Goal: Information Seeking & Learning: Learn about a topic

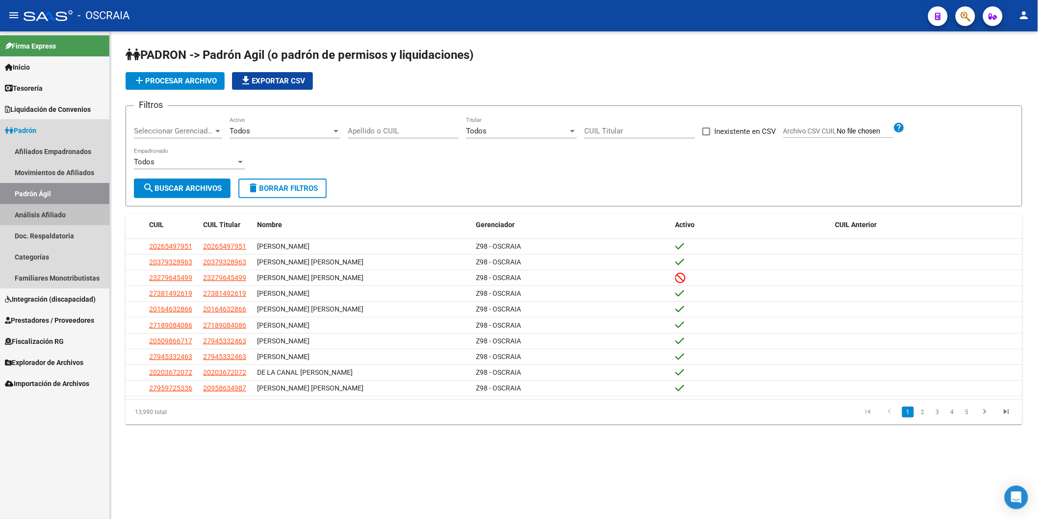
click at [32, 214] on link "Análisis Afiliado" at bounding box center [54, 214] width 109 height 21
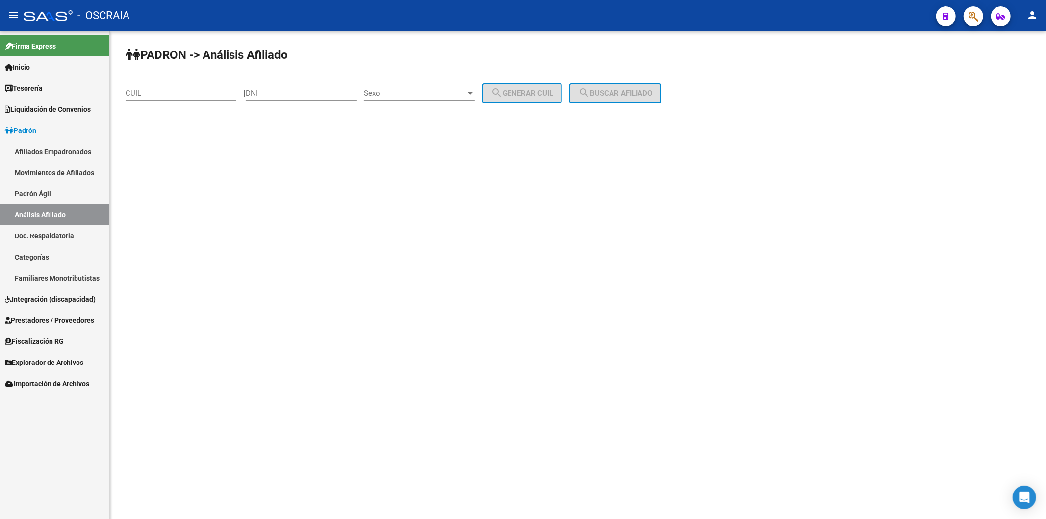
click at [169, 85] on div "CUIL" at bounding box center [181, 89] width 111 height 21
click at [168, 87] on div "CUIL" at bounding box center [181, 89] width 111 height 21
click at [281, 93] on input "DNI" at bounding box center [301, 93] width 111 height 9
type input "12312312"
click at [404, 88] on div "Sexo Sexo" at bounding box center [419, 89] width 111 height 21
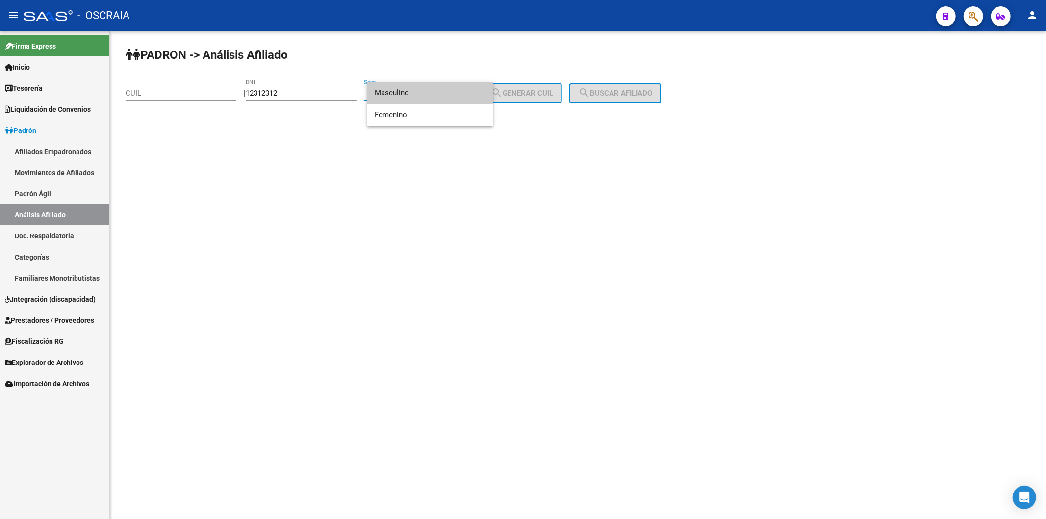
drag, startPoint x: 413, startPoint y: 97, endPoint x: 448, endPoint y: 98, distance: 35.3
click at [413, 98] on span "Masculino" at bounding box center [430, 93] width 111 height 22
click at [553, 94] on span "search Generar CUIL" at bounding box center [522, 93] width 62 height 9
type input "20-12312312-4"
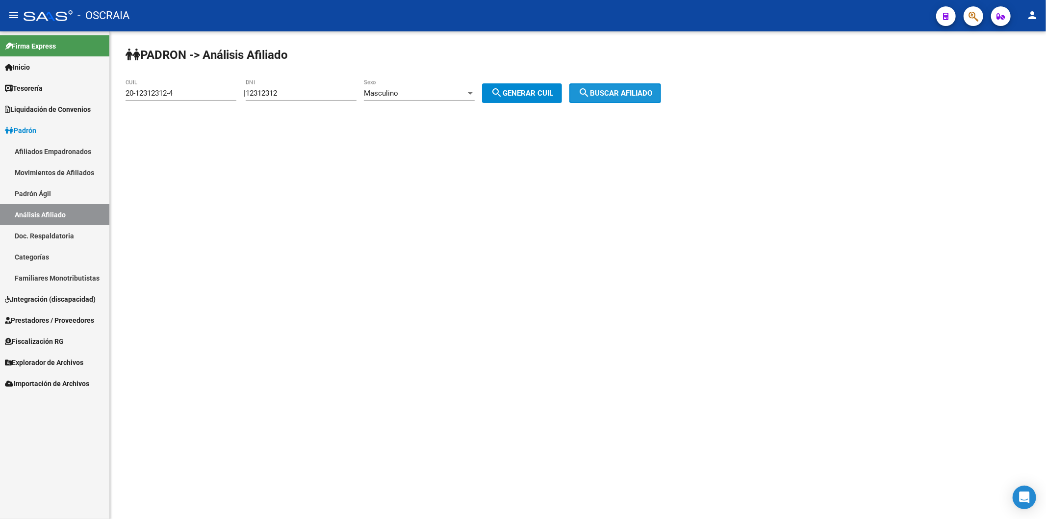
click at [626, 95] on span "search Buscar afiliado" at bounding box center [615, 93] width 74 height 9
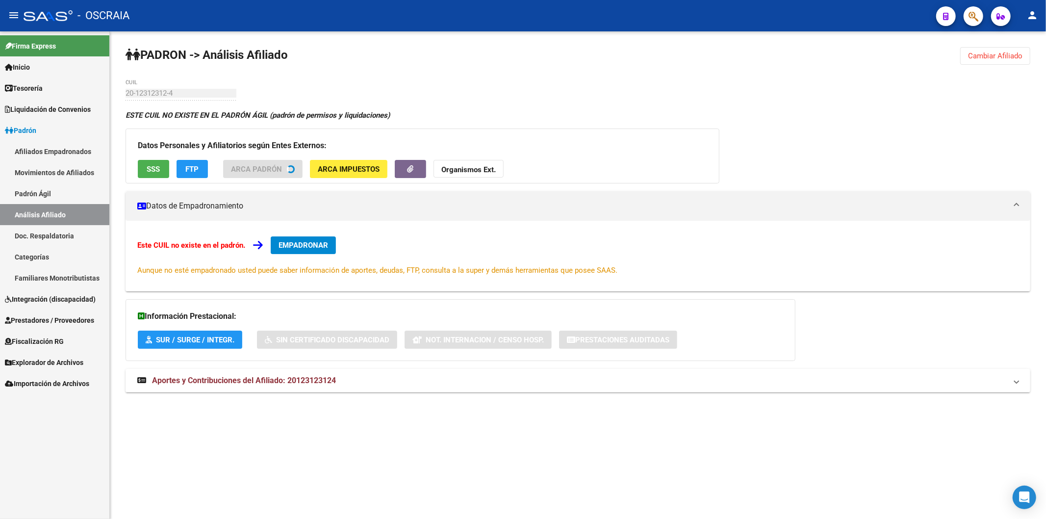
click at [354, 165] on span "ARCA Impuestos" at bounding box center [349, 169] width 62 height 9
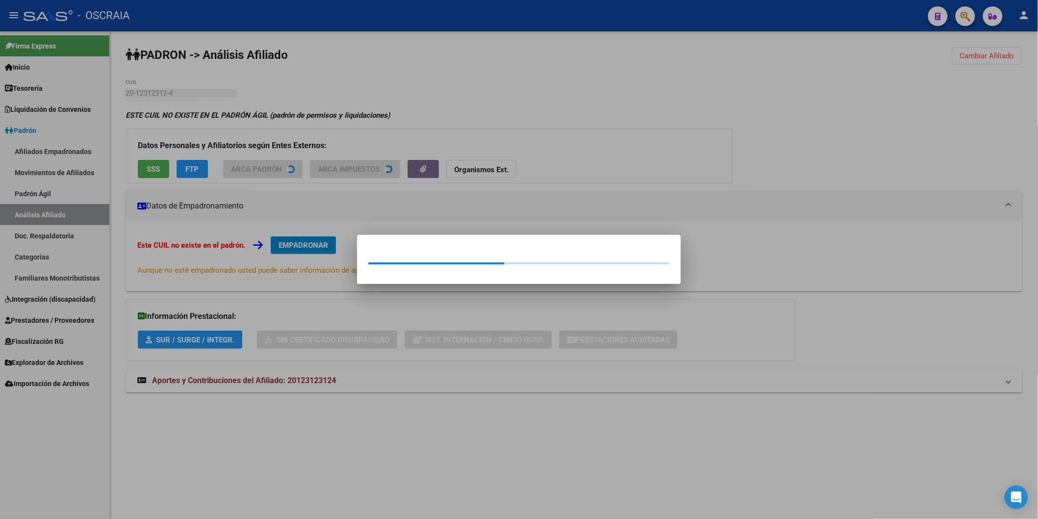
click at [583, 176] on div at bounding box center [519, 259] width 1038 height 519
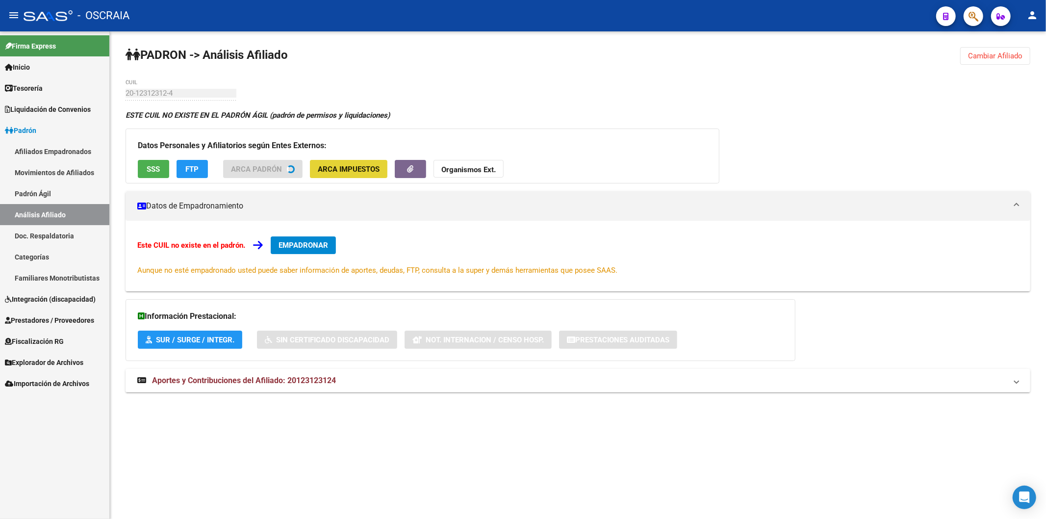
click at [349, 161] on button "ARCA Impuestos" at bounding box center [348, 169] width 77 height 18
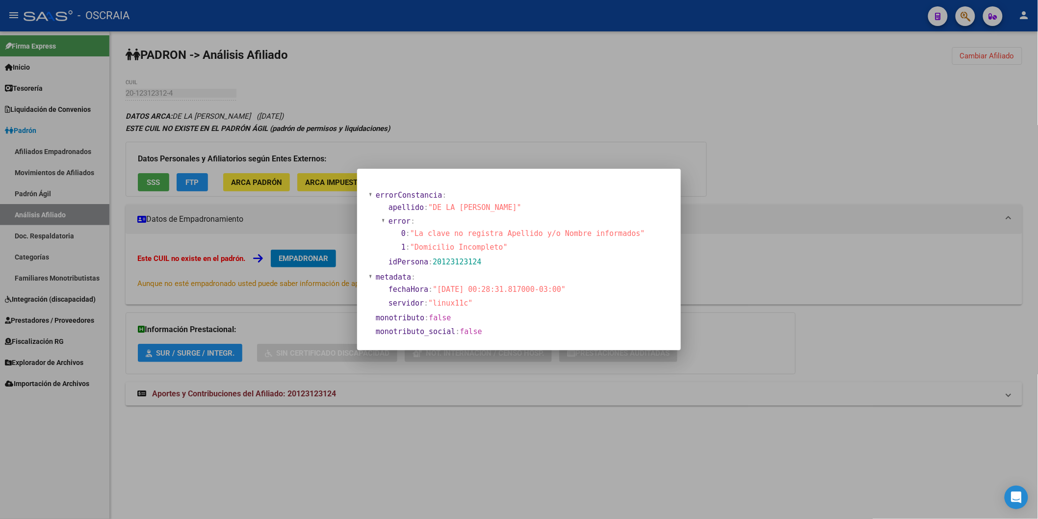
drag, startPoint x: 748, startPoint y: 266, endPoint x: 754, endPoint y: 266, distance: 6.4
click at [753, 266] on div at bounding box center [519, 259] width 1038 height 519
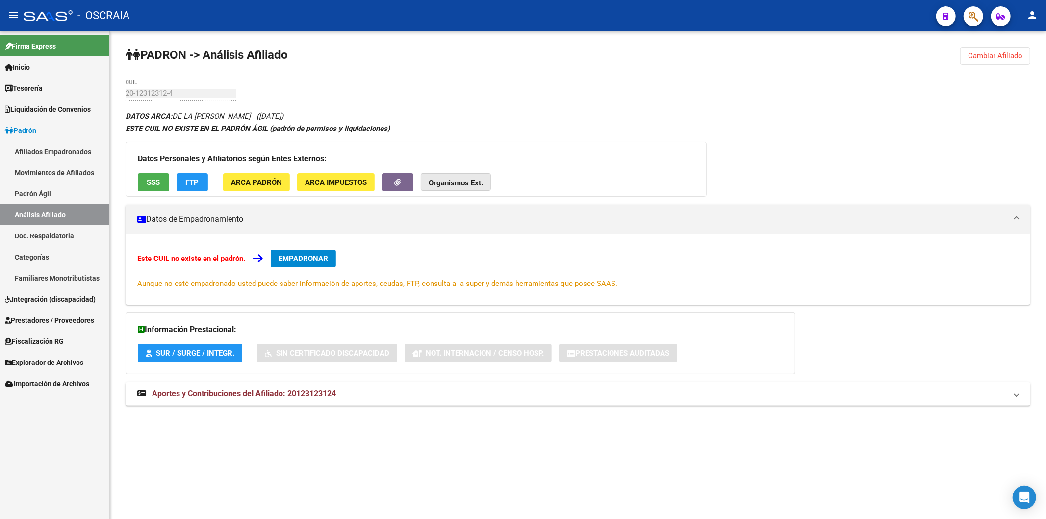
click at [469, 184] on strong "Organismos Ext." at bounding box center [456, 182] width 54 height 9
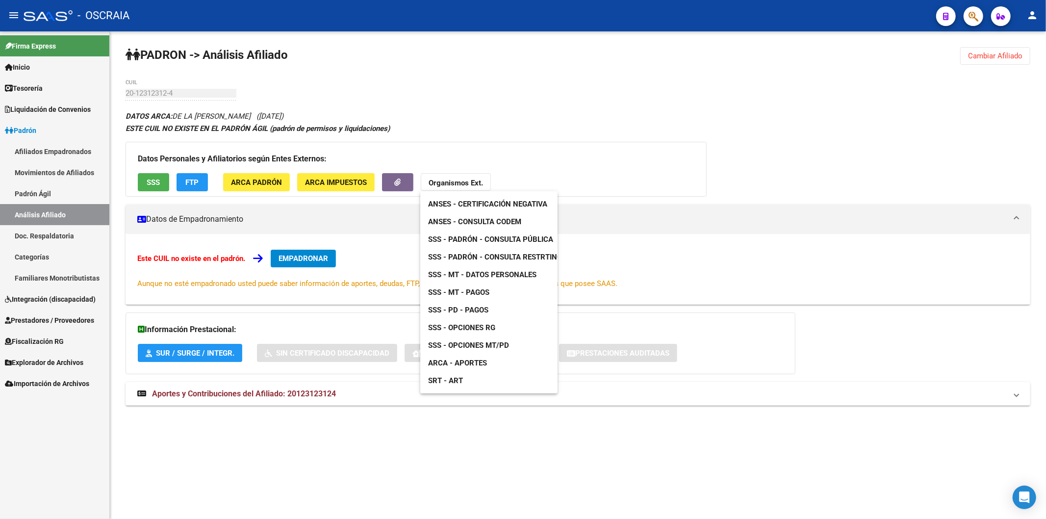
click at [626, 202] on div at bounding box center [523, 259] width 1046 height 519
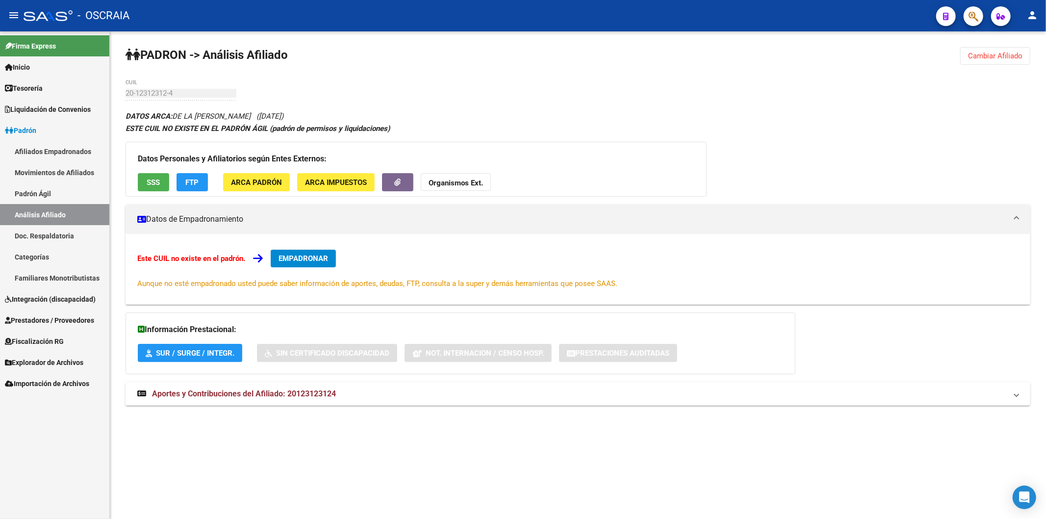
click at [16, 178] on link "Movimientos de Afiliados" at bounding box center [54, 172] width 109 height 21
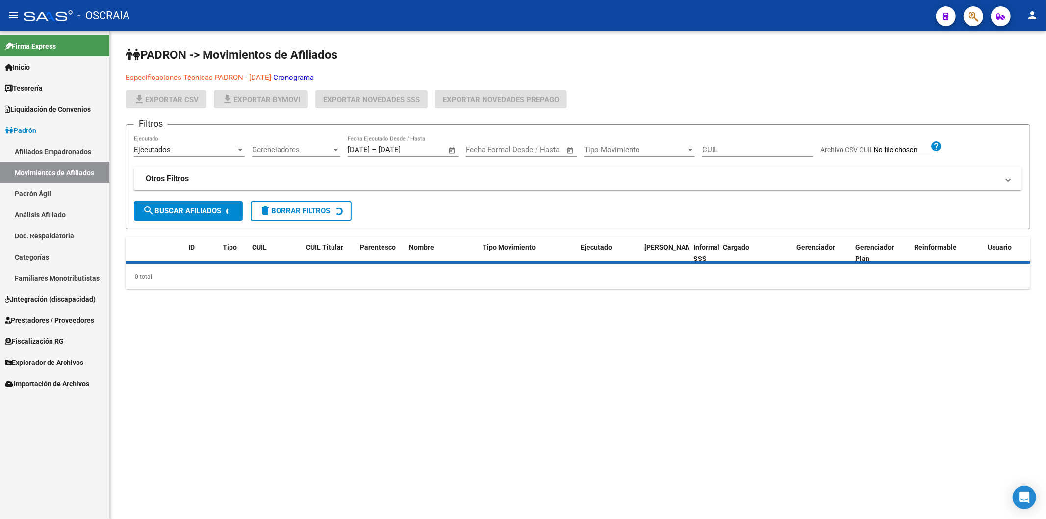
click at [37, 205] on link "Análisis Afiliado" at bounding box center [54, 214] width 109 height 21
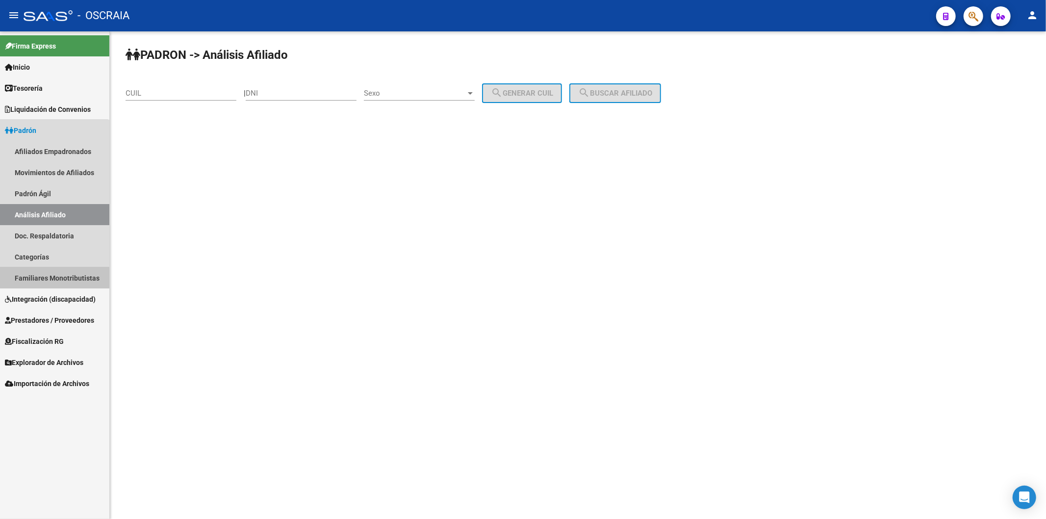
click at [45, 283] on link "Familiares Monotributistas" at bounding box center [54, 277] width 109 height 21
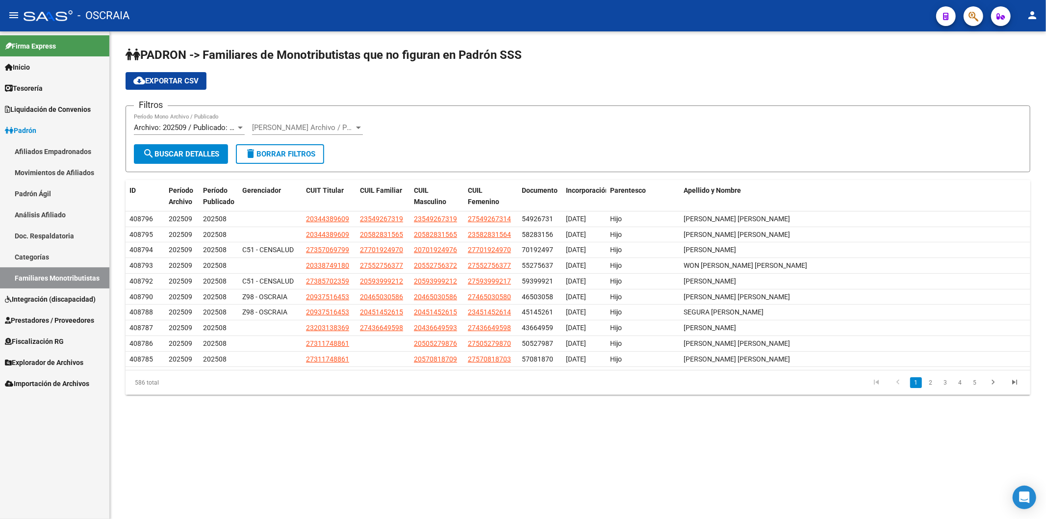
drag, startPoint x: 832, startPoint y: 221, endPoint x: 99, endPoint y: 221, distance: 733.0
click at [99, 221] on mat-sidenav-container "Firma Express Inicio Calendario SSS Instructivos Contacto OS Tesorería Cheques …" at bounding box center [523, 274] width 1046 height 487
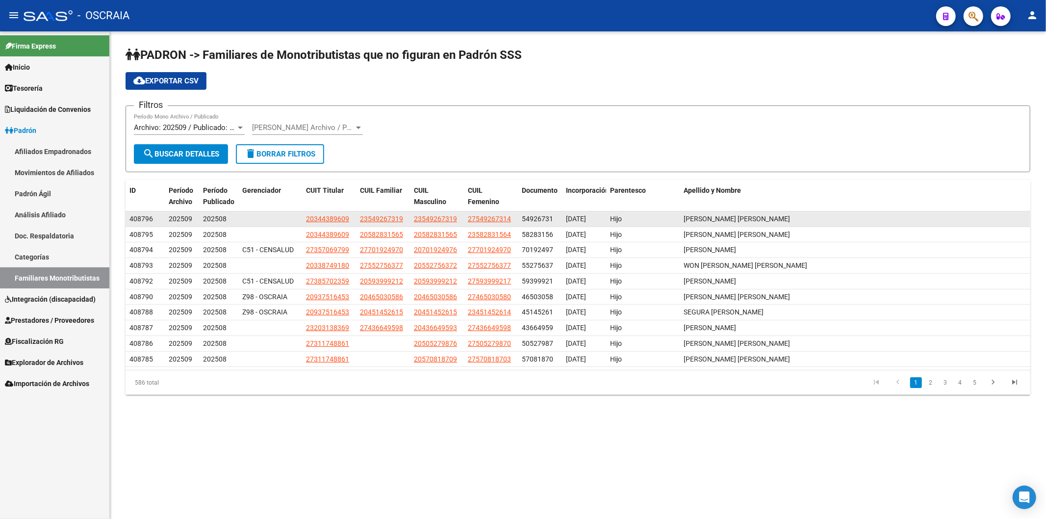
click at [167, 220] on datatable-body-cell "202509" at bounding box center [182, 218] width 34 height 15
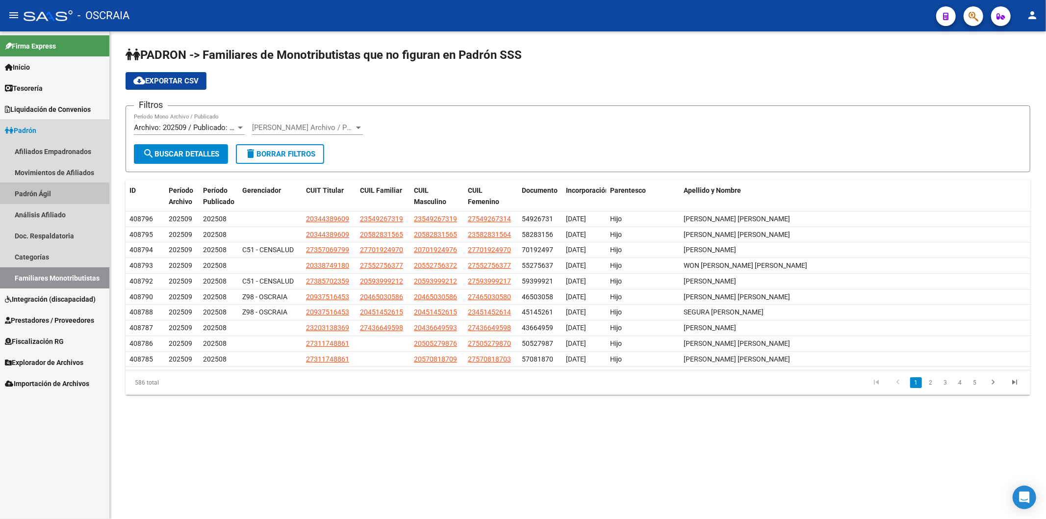
click at [51, 195] on link "Padrón Ágil" at bounding box center [54, 193] width 109 height 21
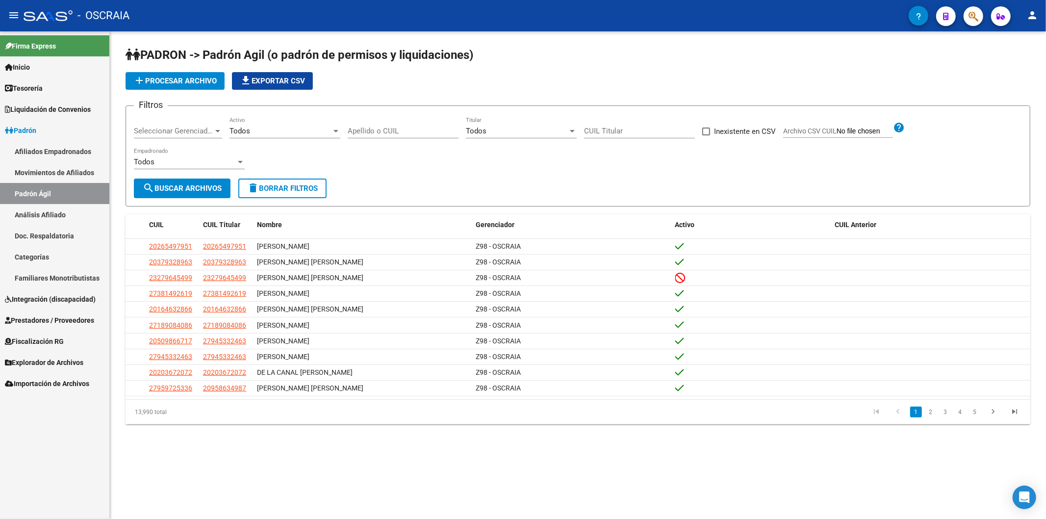
click at [30, 207] on link "Análisis Afiliado" at bounding box center [54, 214] width 109 height 21
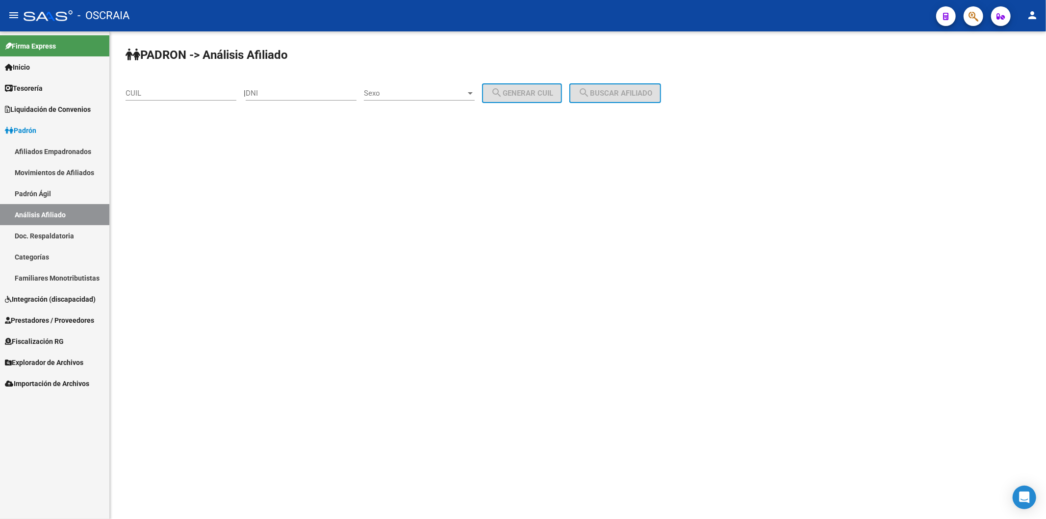
click at [274, 84] on div "DNI" at bounding box center [301, 89] width 111 height 21
click at [273, 91] on input "DNI" at bounding box center [301, 93] width 111 height 9
paste input "29734416"
type input "29734416"
click at [447, 91] on span "Sexo" at bounding box center [415, 93] width 102 height 9
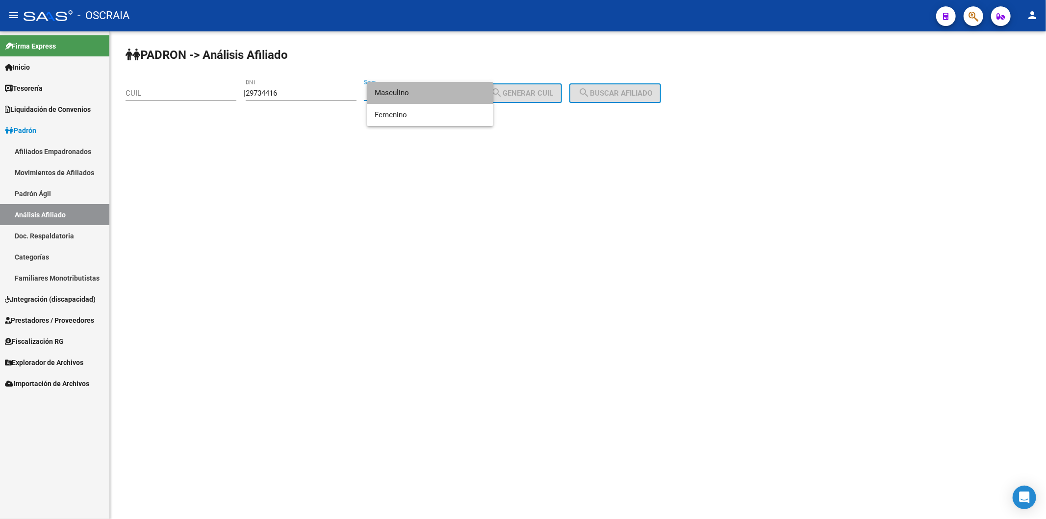
click at [440, 95] on span "Masculino" at bounding box center [430, 93] width 111 height 22
click at [541, 96] on span "search Generar CUIL" at bounding box center [522, 93] width 62 height 9
type input "20-29734416-2"
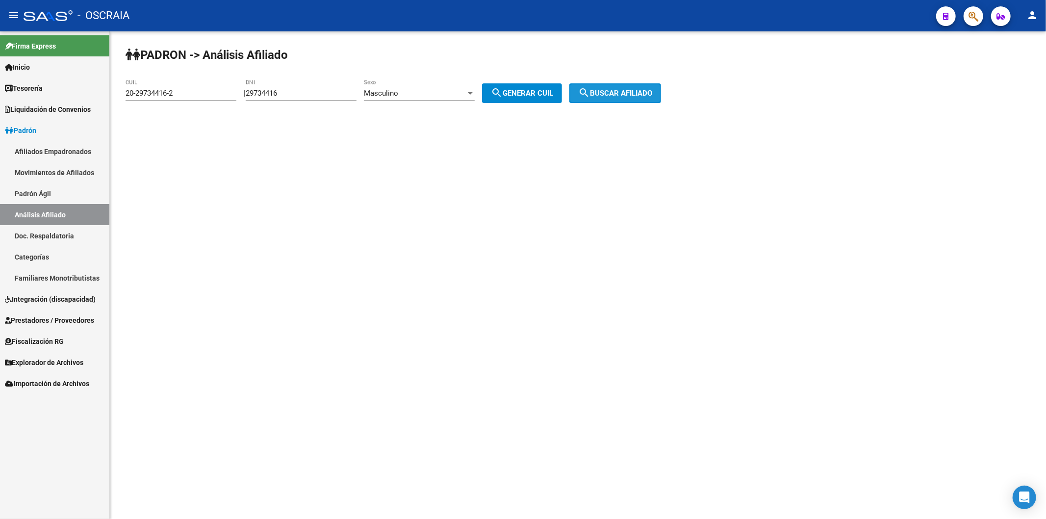
click at [642, 95] on span "search Buscar afiliado" at bounding box center [615, 93] width 74 height 9
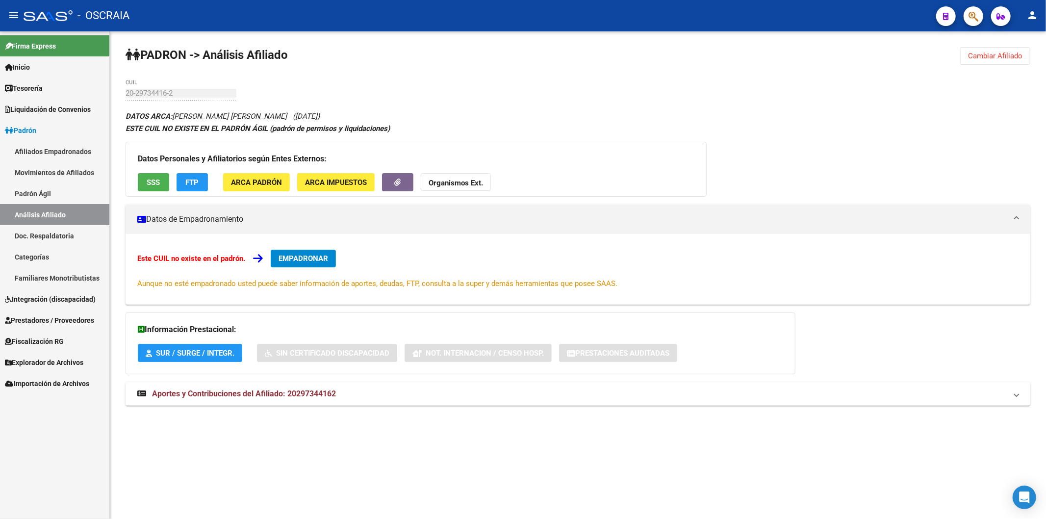
click at [155, 179] on span "SSS" at bounding box center [153, 182] width 13 height 9
click at [153, 183] on span "SSS" at bounding box center [153, 182] width 13 height 9
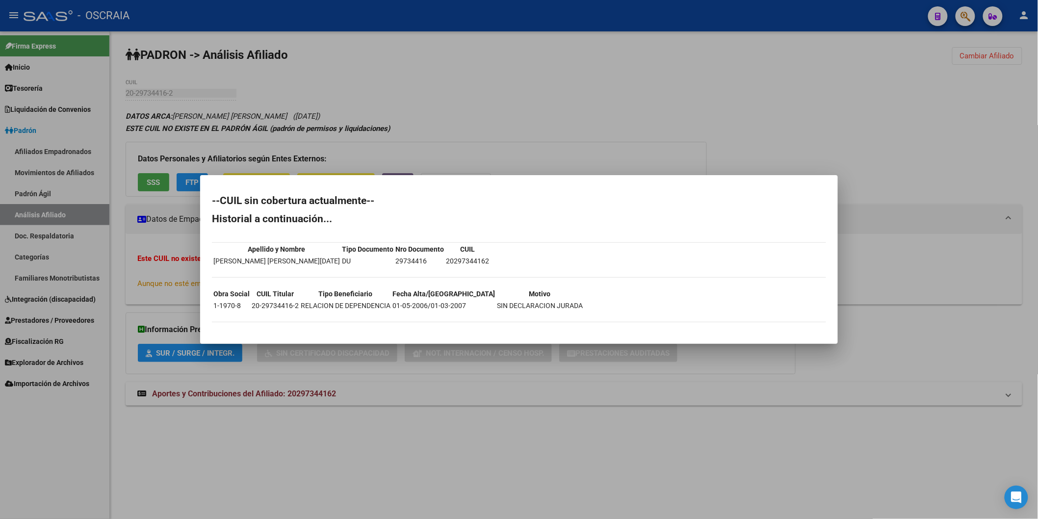
drag, startPoint x: 532, startPoint y: 364, endPoint x: 476, endPoint y: 347, distance: 59.1
click at [532, 364] on div at bounding box center [519, 259] width 1038 height 519
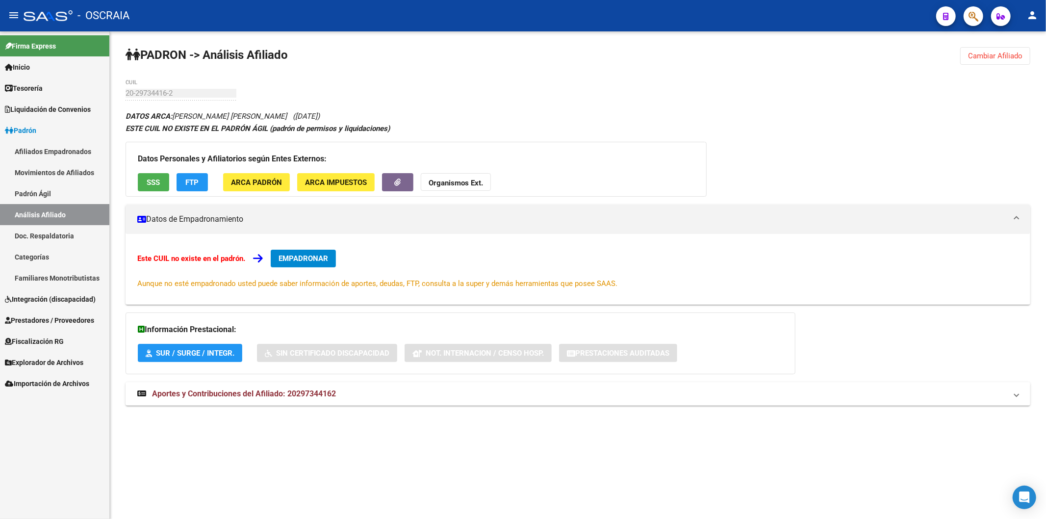
click at [255, 181] on span "ARCA Padrón" at bounding box center [256, 182] width 51 height 9
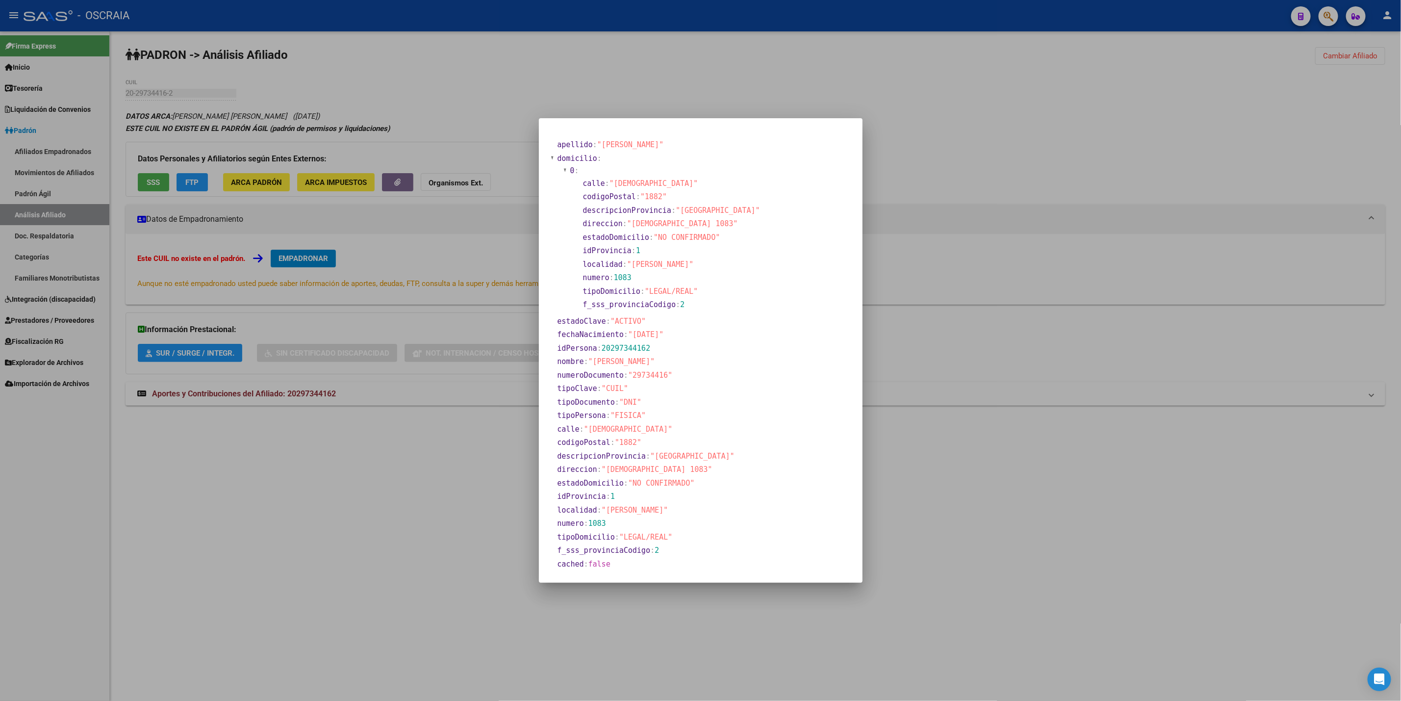
drag, startPoint x: 652, startPoint y: 605, endPoint x: 512, endPoint y: 549, distance: 150.5
click at [651, 518] on div at bounding box center [700, 350] width 1401 height 701
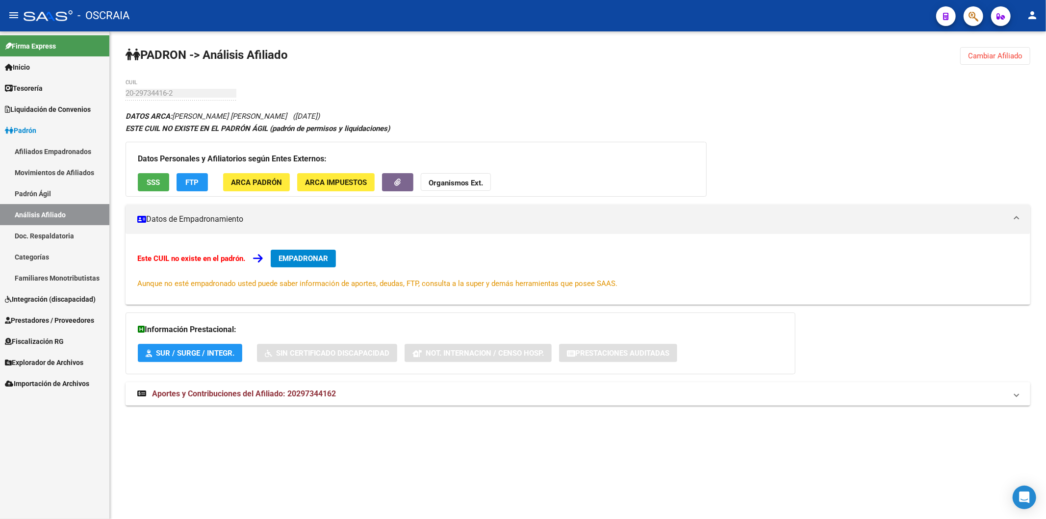
click at [323, 175] on button "ARCA Impuestos" at bounding box center [335, 182] width 77 height 18
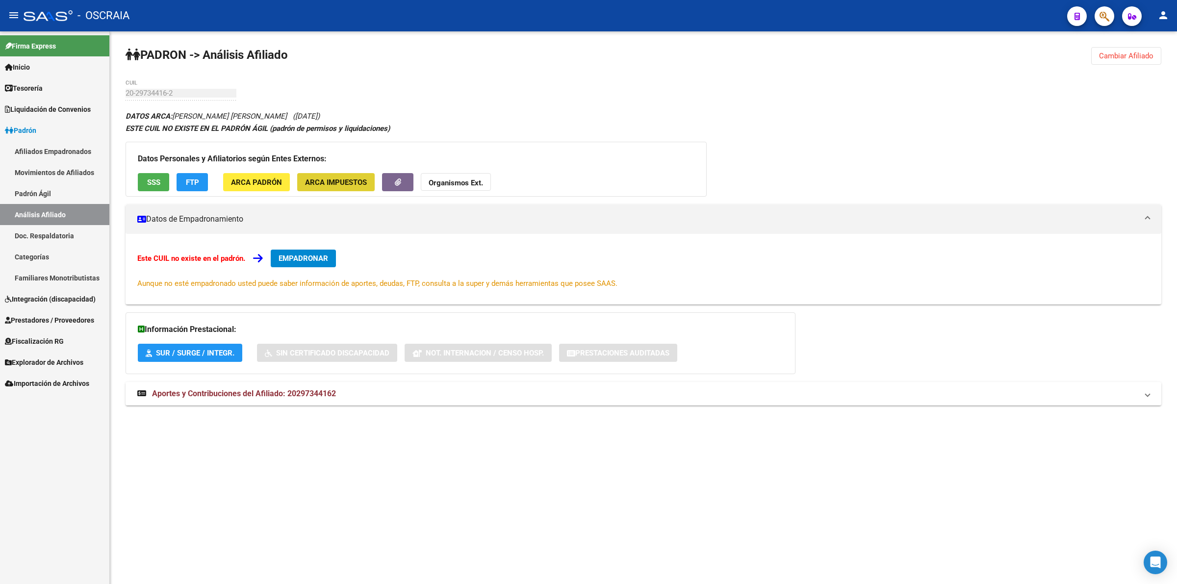
click at [325, 180] on span "ARCA Impuestos" at bounding box center [336, 182] width 62 height 9
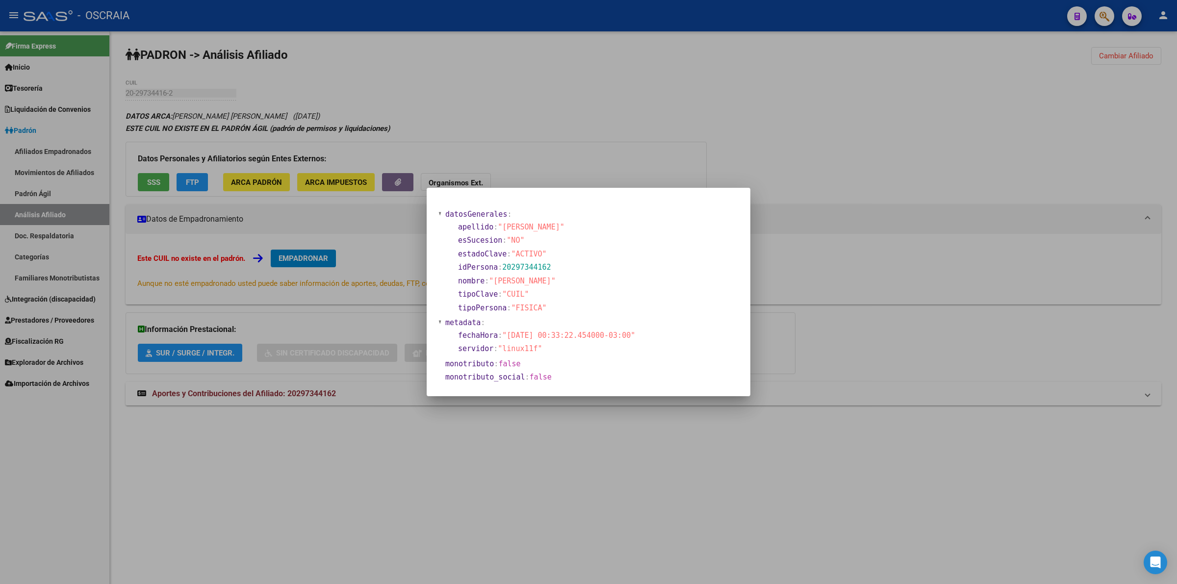
click at [572, 450] on div at bounding box center [588, 292] width 1177 height 584
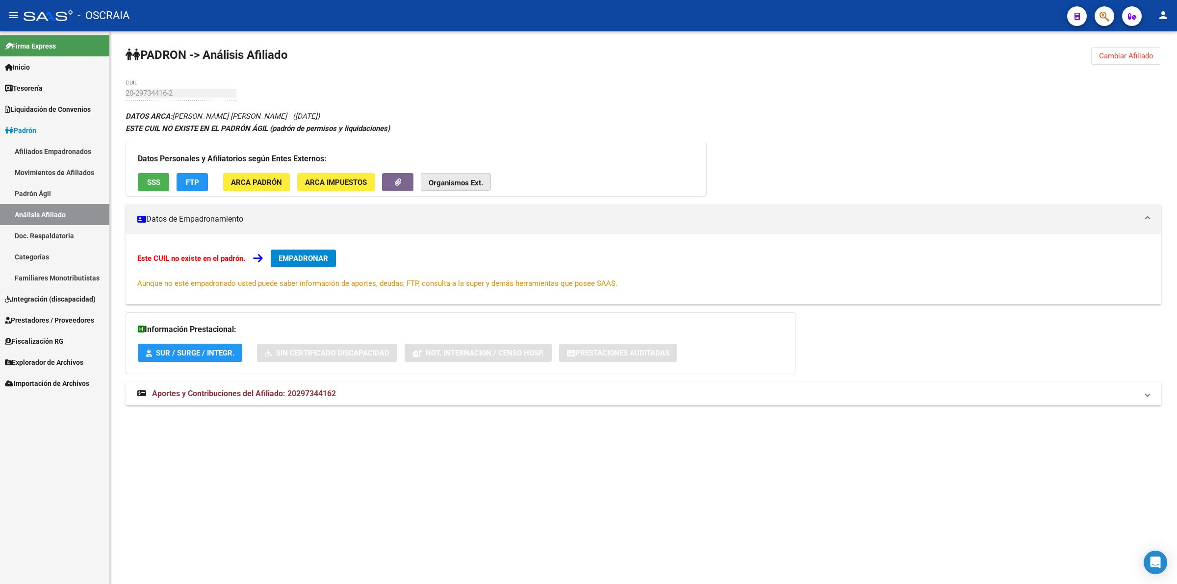
click at [470, 185] on strong "Organismos Ext." at bounding box center [456, 182] width 54 height 9
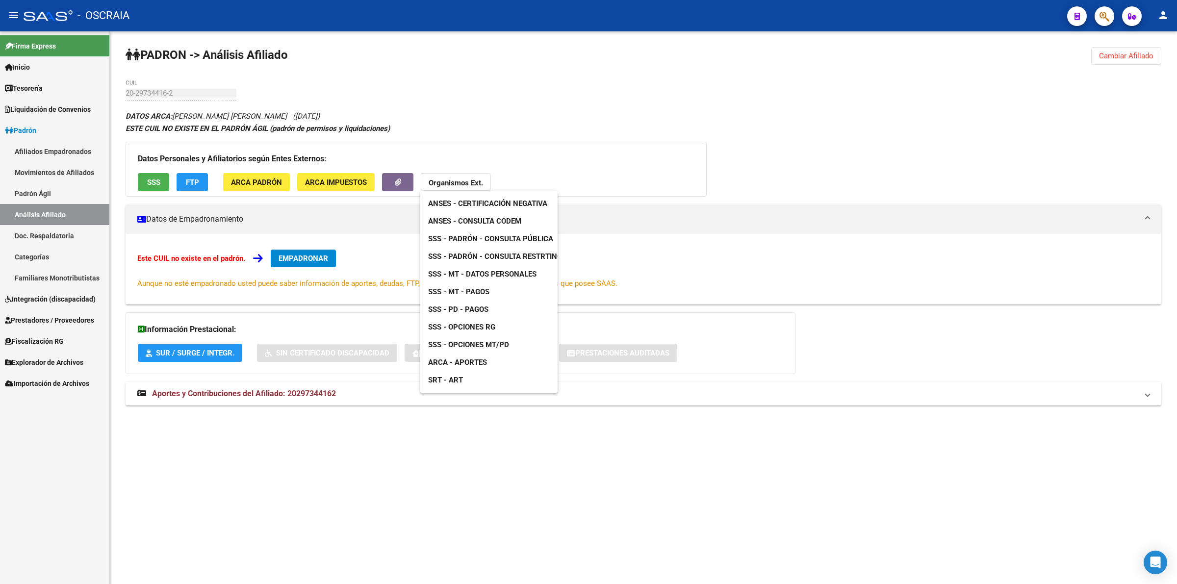
click at [490, 306] on link "SSS - PD - Pagos" at bounding box center [458, 310] width 76 height 18
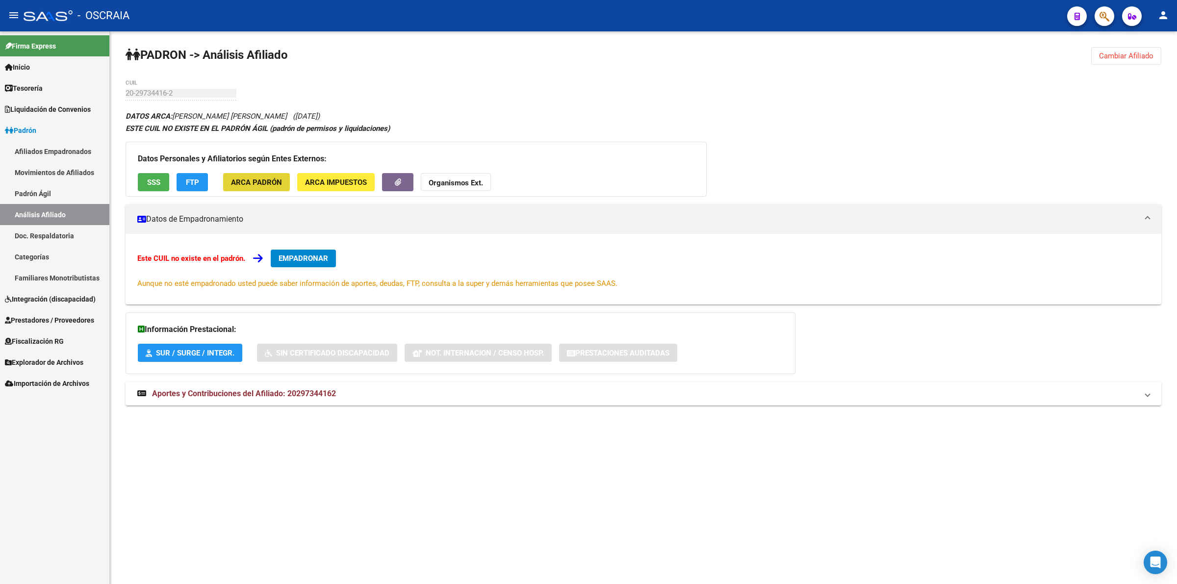
click at [273, 173] on button "ARCA Padrón" at bounding box center [256, 182] width 67 height 18
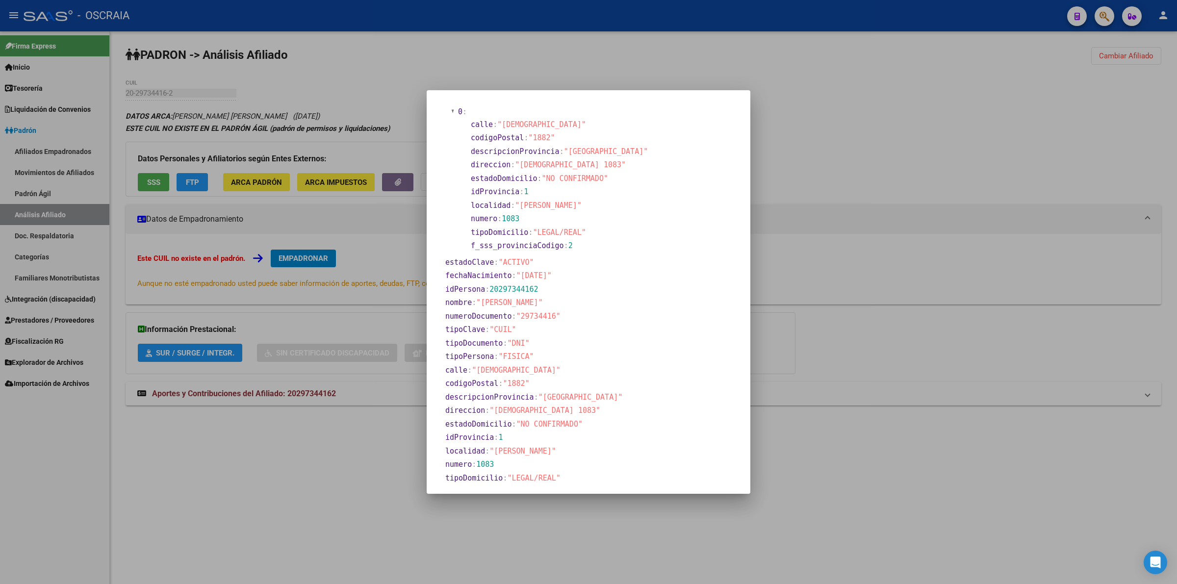
scroll to position [60, 0]
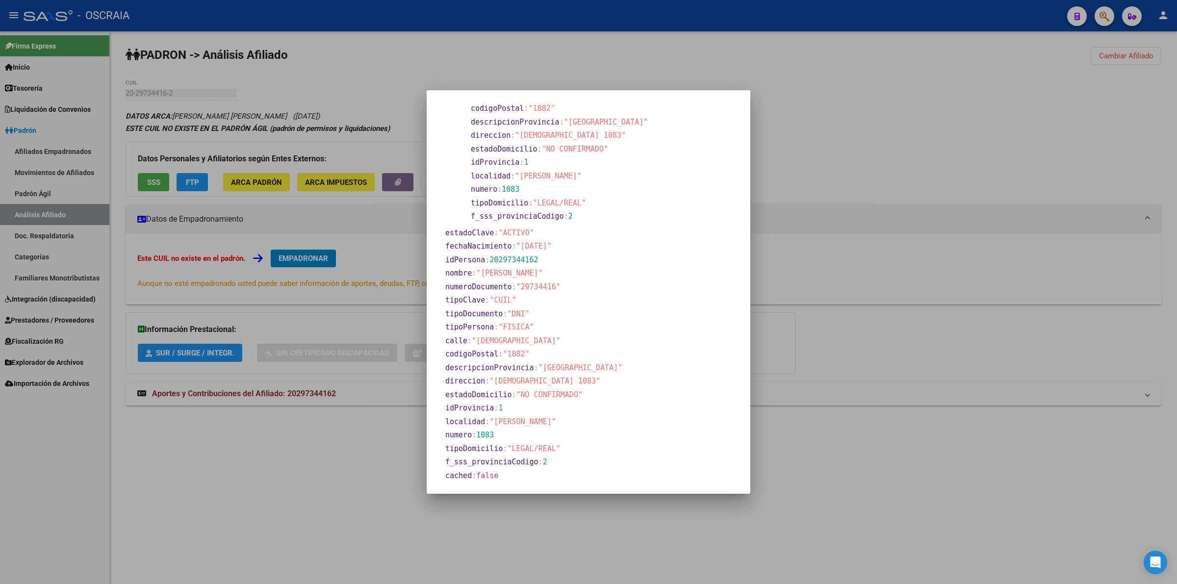
click at [499, 247] on span "fechaNacimiento" at bounding box center [478, 246] width 66 height 9
click at [502, 258] on span "20297344162" at bounding box center [513, 259] width 49 height 9
copy span "20297344162"
click at [860, 188] on div at bounding box center [588, 292] width 1177 height 584
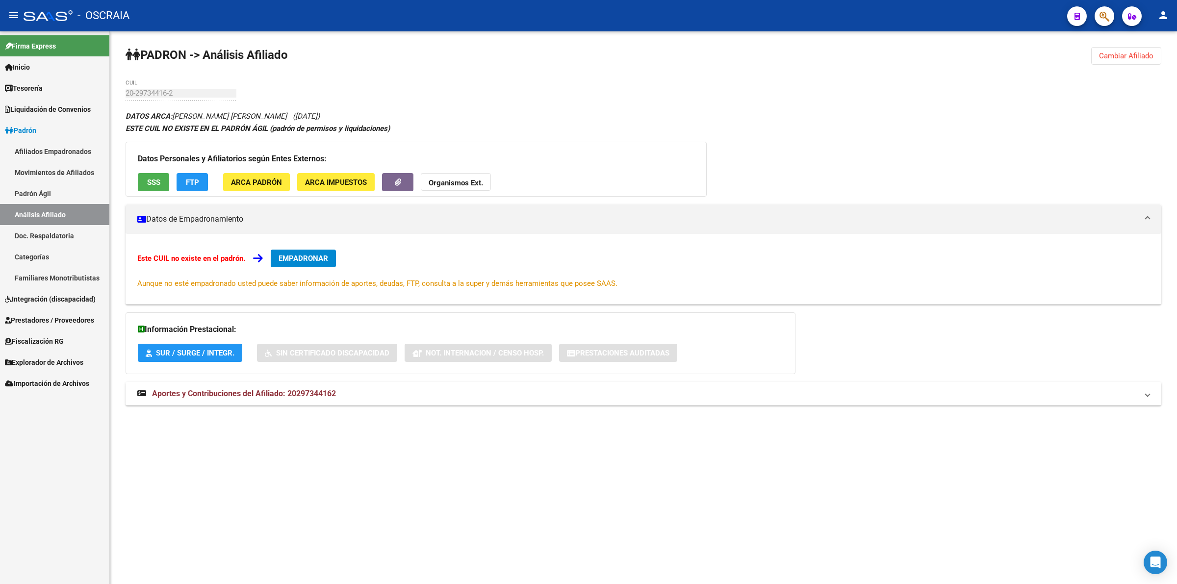
click at [451, 186] on strong "Organismos Ext." at bounding box center [456, 182] width 54 height 9
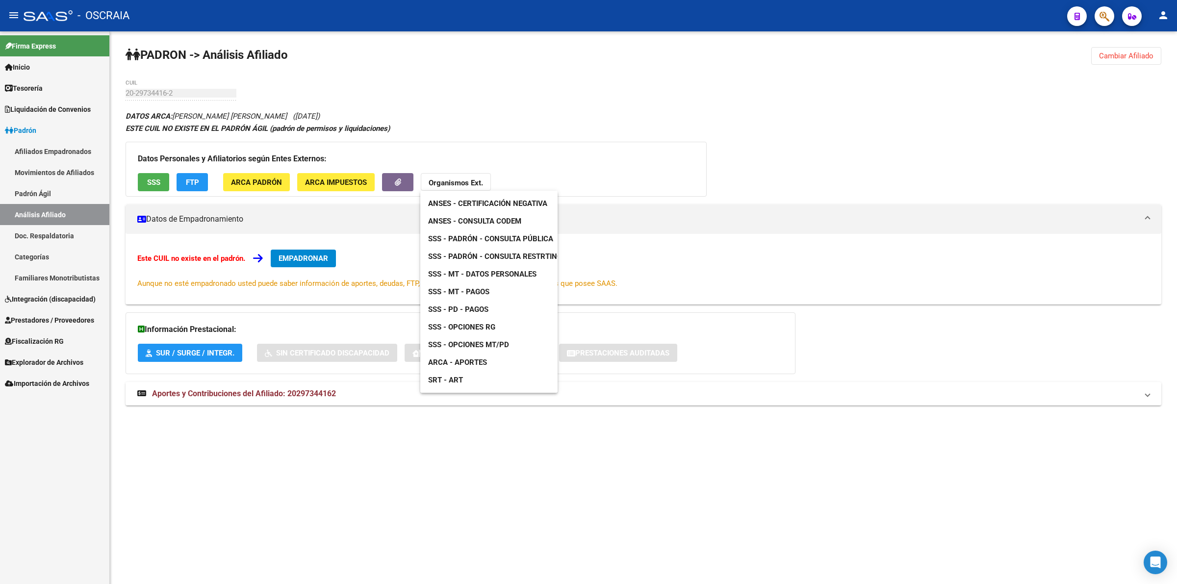
click at [515, 256] on span "SSS - Padrón - Consulta Restrtingida" at bounding box center [501, 256] width 146 height 9
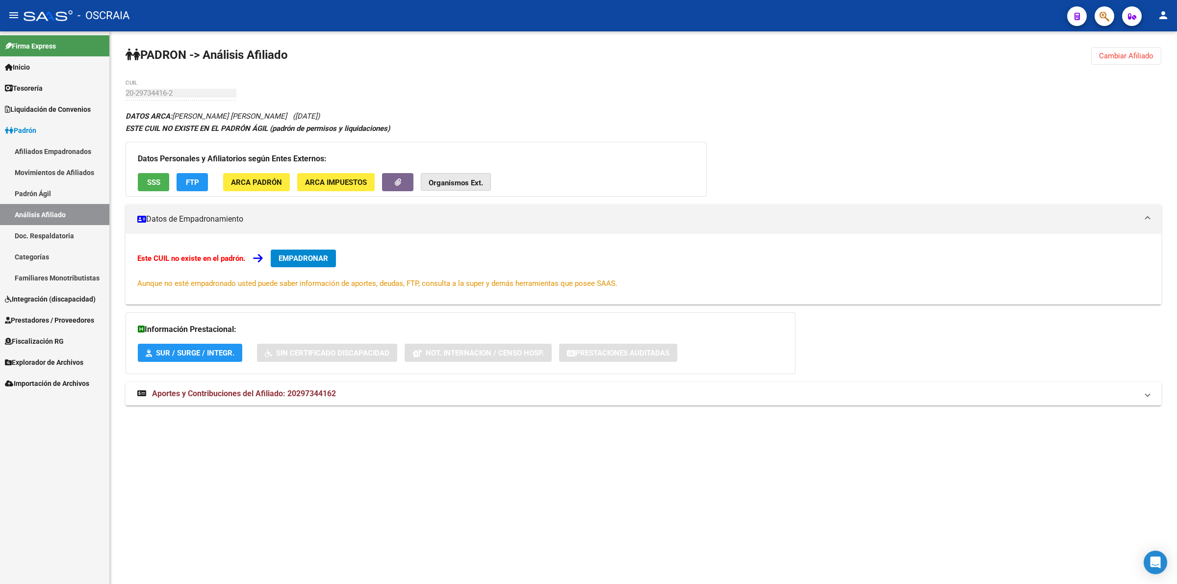
click at [449, 175] on button "Organismos Ext." at bounding box center [456, 182] width 70 height 18
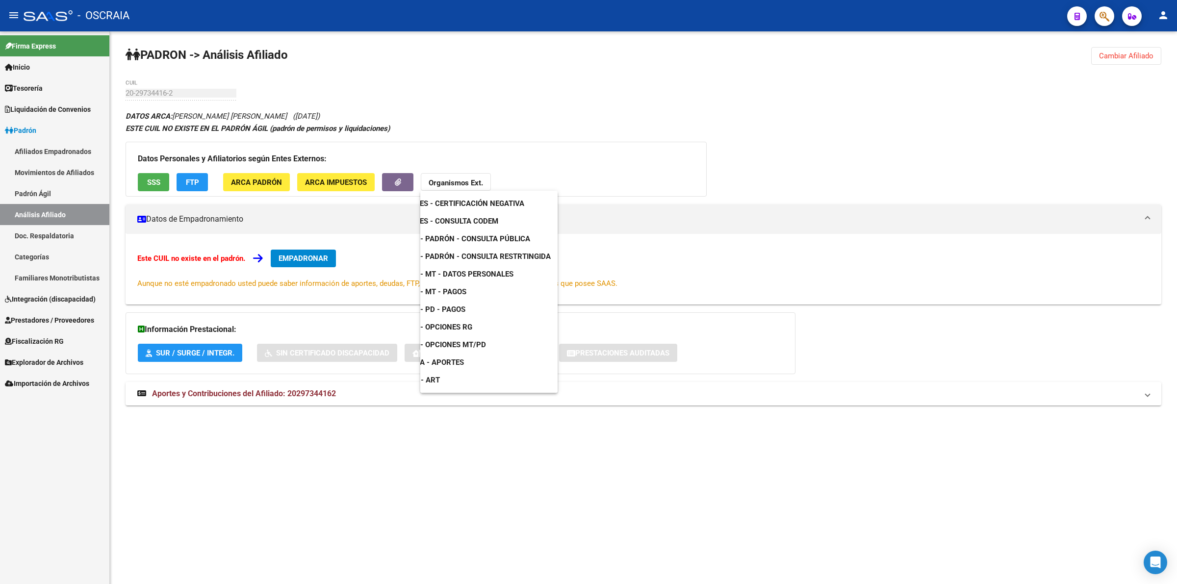
scroll to position [0, 0]
click at [498, 205] on span "ANSES - Certificación Negativa" at bounding box center [487, 203] width 119 height 9
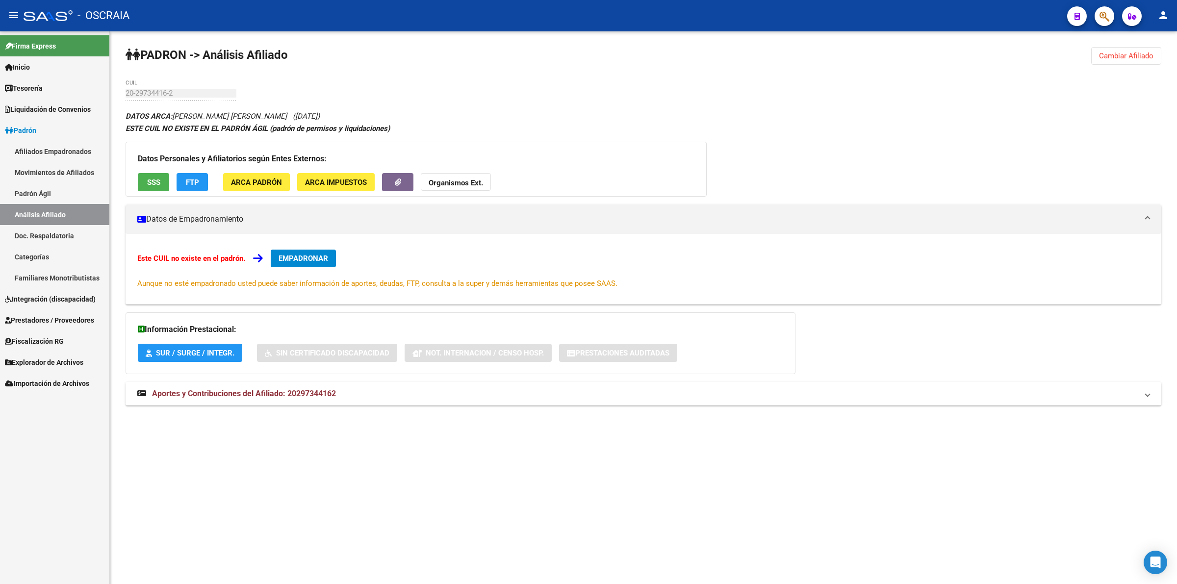
click at [472, 177] on button "Organismos Ext." at bounding box center [456, 182] width 70 height 18
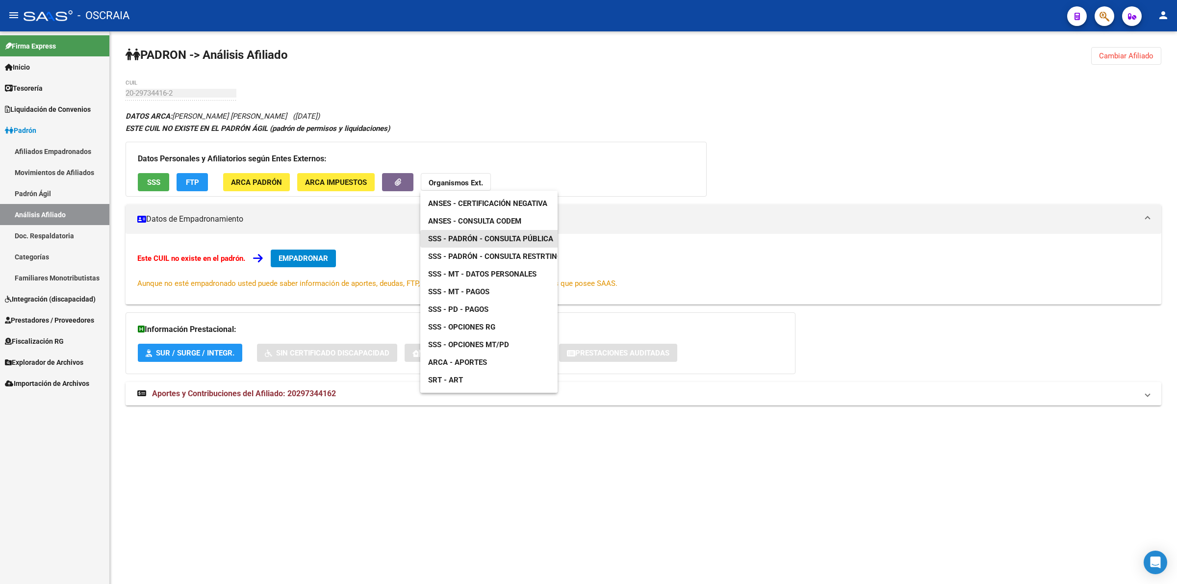
click at [496, 234] on span "SSS - Padrón - Consulta Pública" at bounding box center [490, 238] width 125 height 9
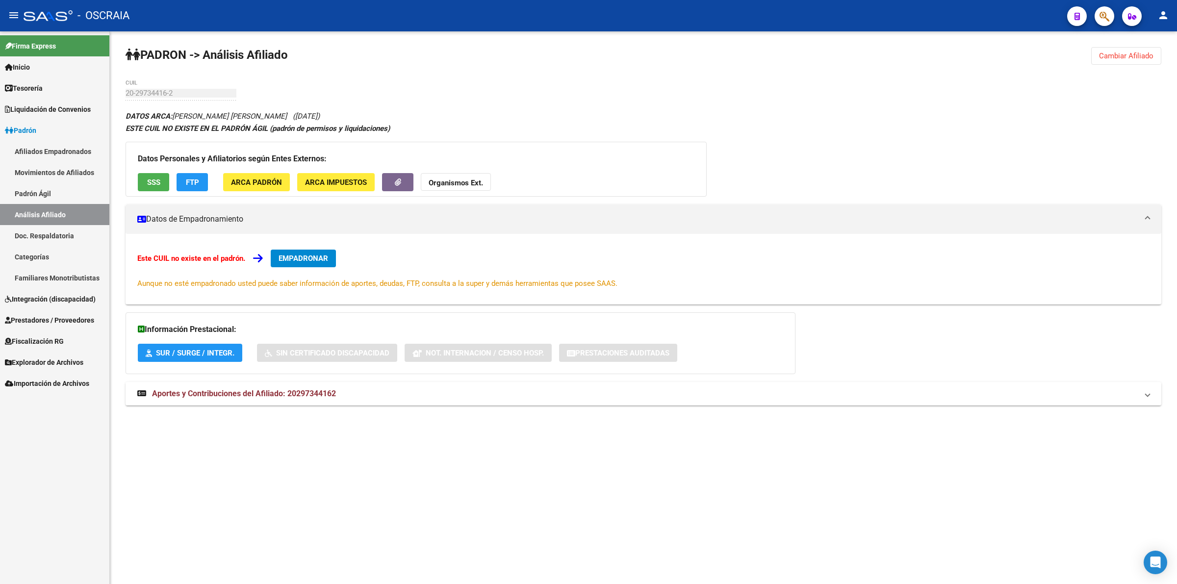
click at [459, 179] on strong "Organismos Ext." at bounding box center [456, 182] width 54 height 9
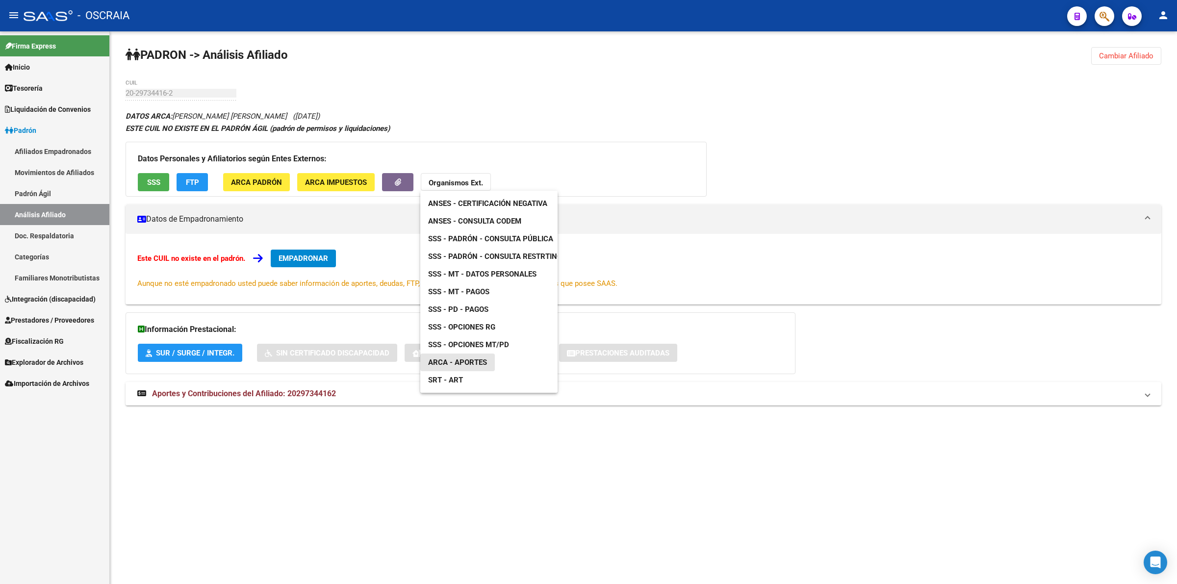
click at [471, 362] on span "ARCA - Aportes" at bounding box center [457, 362] width 59 height 9
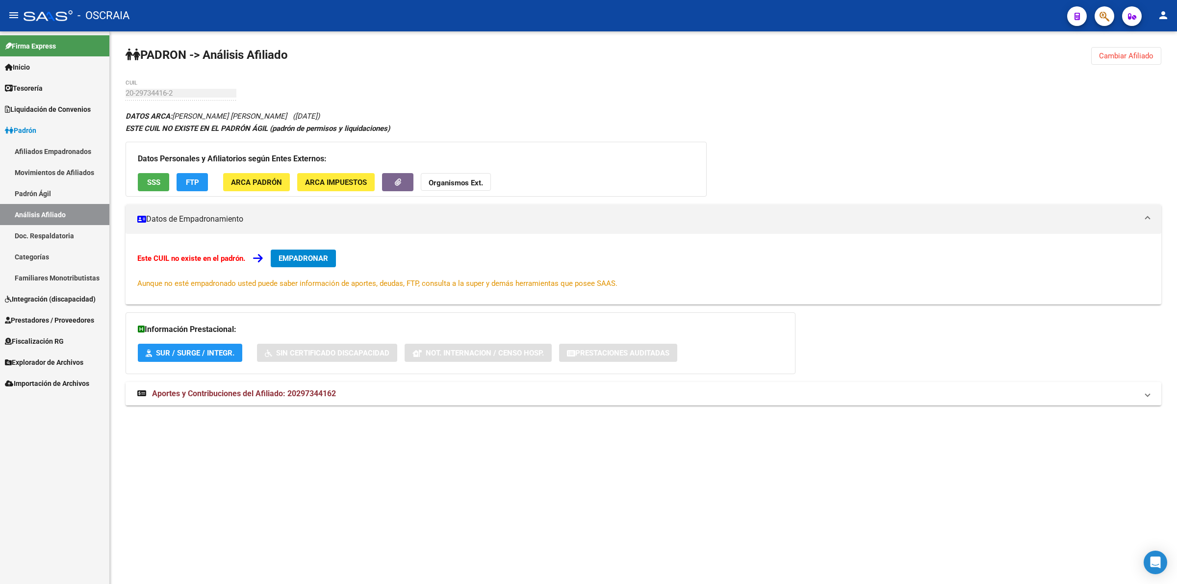
click at [787, 97] on div "PADRON -> Análisis Afiliado Cambiar Afiliado 20-29734416-2 CUIL DATOS ARCA: [PE…" at bounding box center [643, 235] width 1067 height 408
click at [552, 113] on div "DATOS ARCA: [PERSON_NAME] [PERSON_NAME] ([DATE]) ESTE CUIL NO EXISTE EN EL PADR…" at bounding box center [644, 263] width 1036 height 306
